Goal: Task Accomplishment & Management: Complete application form

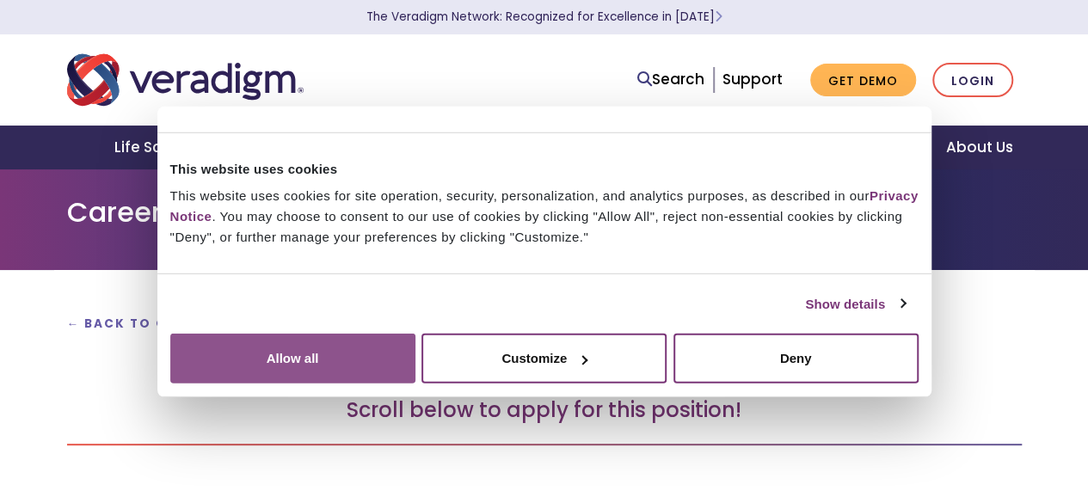
click at [415, 334] on button "Allow all" at bounding box center [292, 359] width 245 height 50
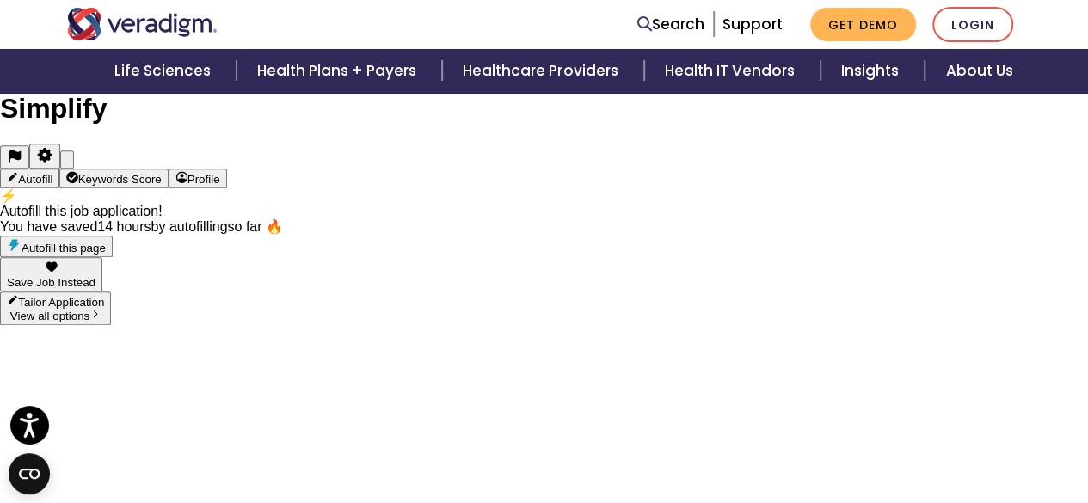
scroll to position [618, 0]
click at [67, 162] on icon "Close fill prompt" at bounding box center [67, 162] width 0 height 0
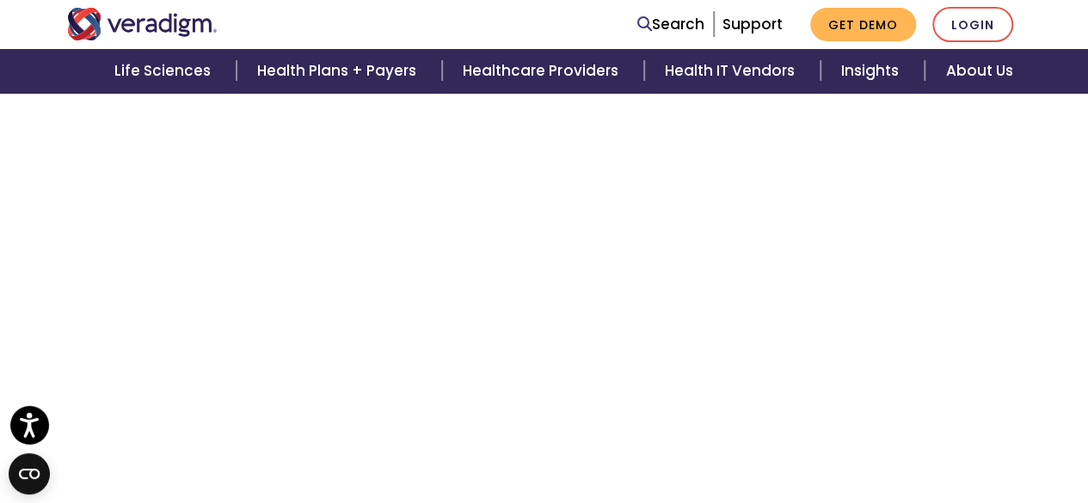
scroll to position [3216, 0]
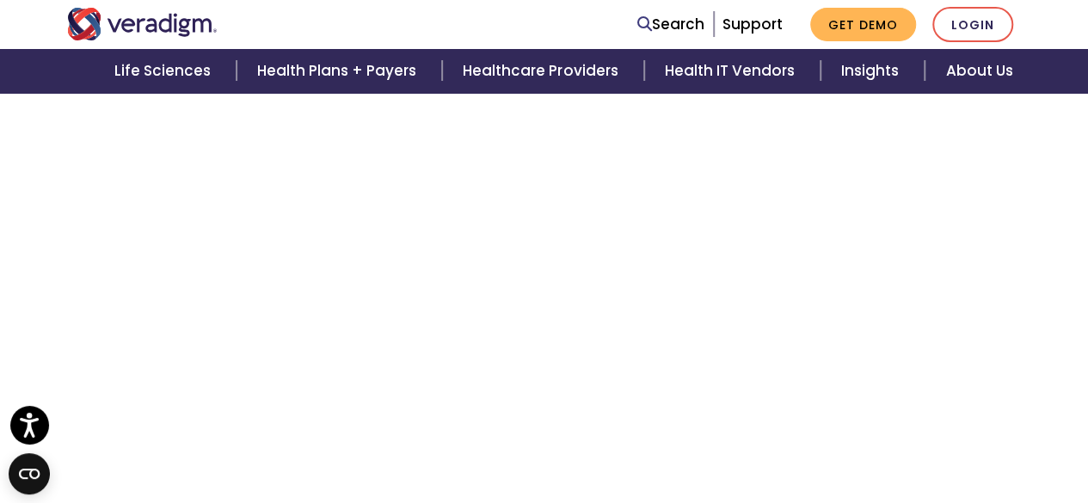
scroll to position [3642, 0]
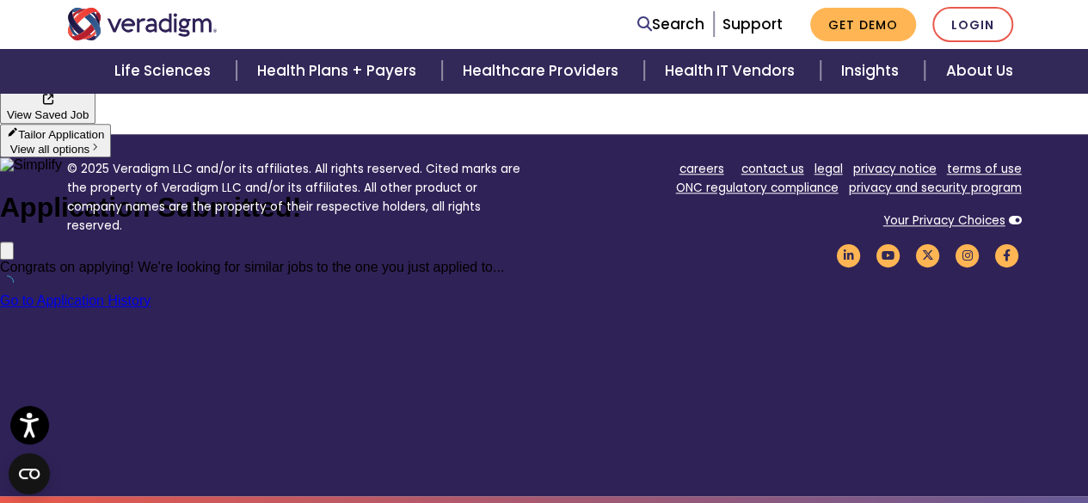
scroll to position [863, 0]
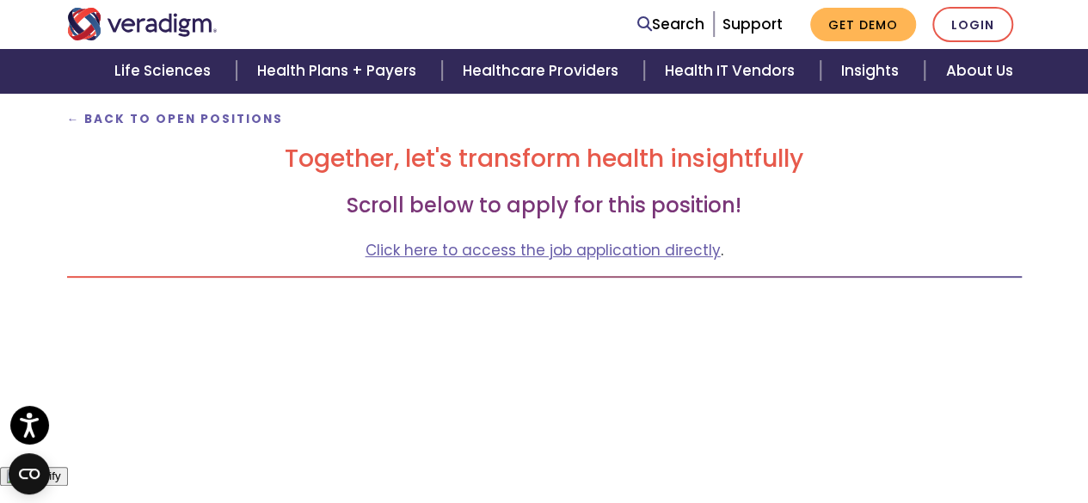
scroll to position [501, 0]
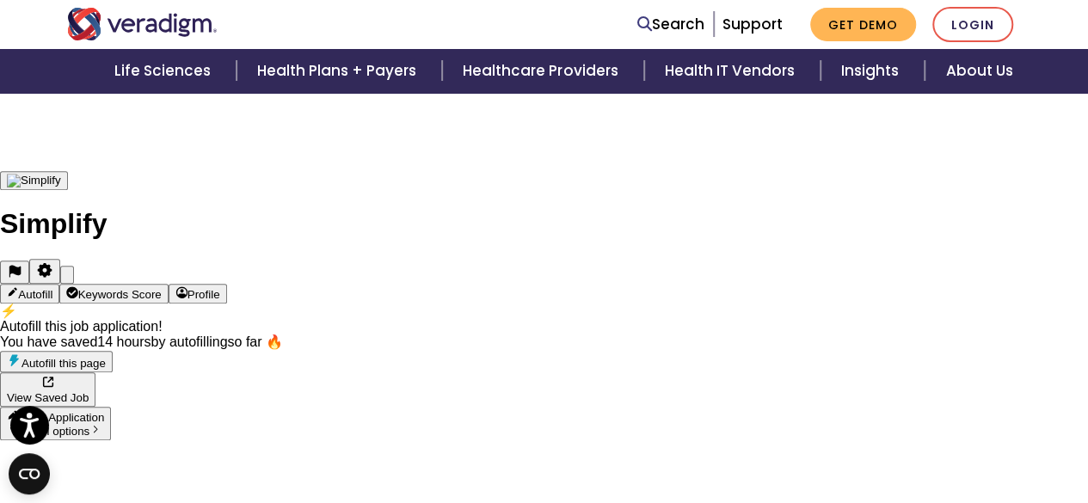
click at [106, 357] on span "Autofill this page" at bounding box center [64, 363] width 84 height 13
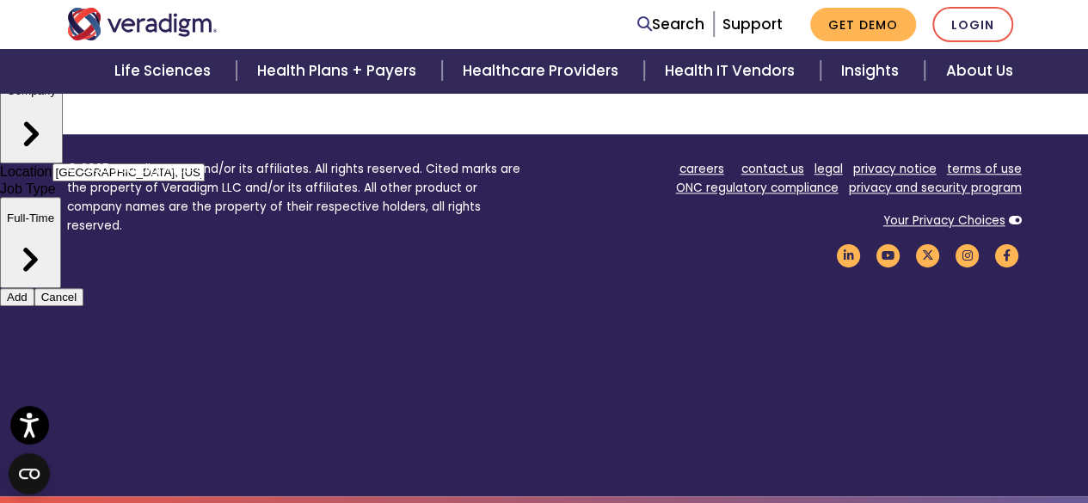
scroll to position [863, 0]
